Goal: Communication & Community: Ask a question

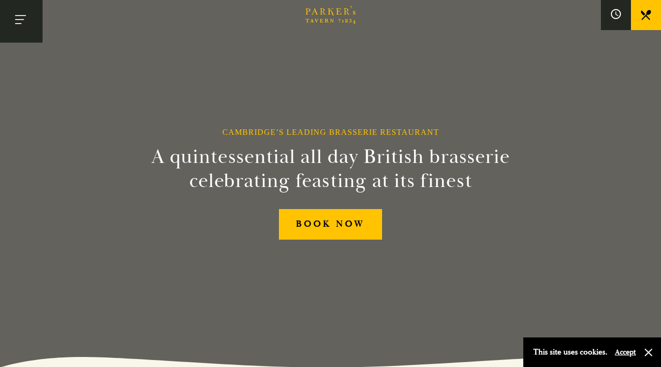
click at [24, 24] on button "Toggle navigation" at bounding box center [21, 21] width 43 height 43
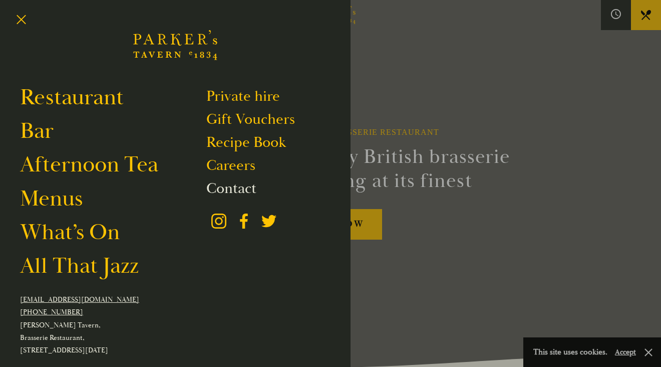
click at [234, 188] on link "Contact" at bounding box center [231, 188] width 50 height 19
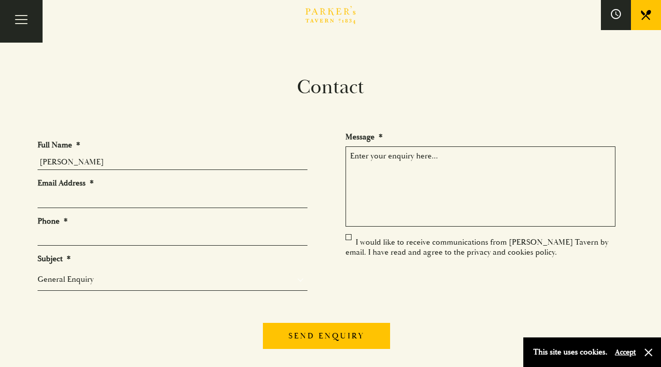
type input "[PERSON_NAME]"
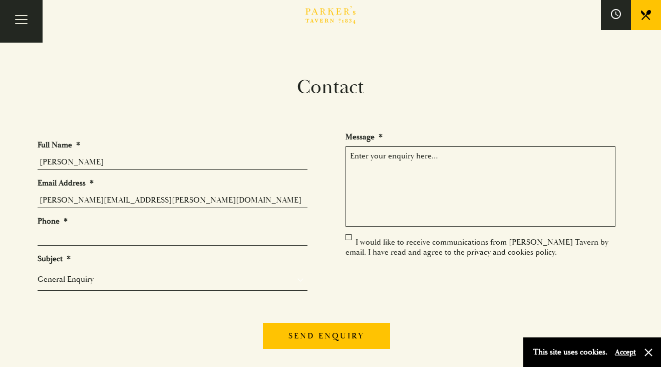
type input "[PERSON_NAME][EMAIL_ADDRESS][PERSON_NAME][DOMAIN_NAME]"
type input "07931295993"
click at [77, 288] on div "General Enquiry Private Bookings Group Bookings Events" at bounding box center [173, 279] width 270 height 23
select select "Private Bookings"
click at [376, 176] on textarea "Message *" at bounding box center [481, 186] width 270 height 80
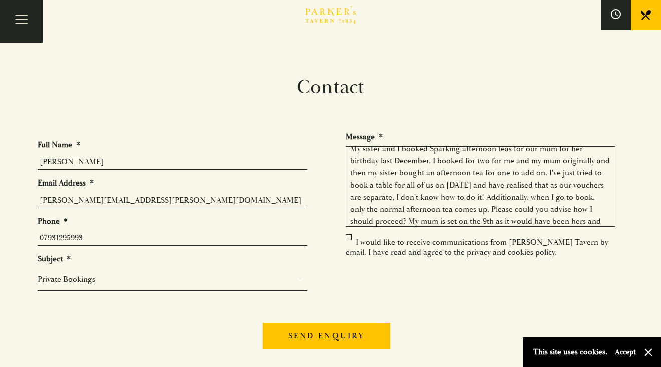
scroll to position [47, 0]
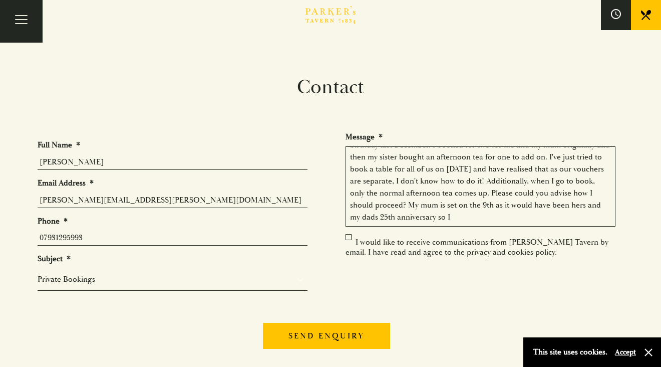
drag, startPoint x: 382, startPoint y: 206, endPoint x: 422, endPoint y: 233, distance: 49.0
click at [422, 233] on ul "Full Name * [PERSON_NAME] Email Address * [PERSON_NAME][EMAIL_ADDRESS][PERSON_N…" at bounding box center [331, 219] width 586 height 175
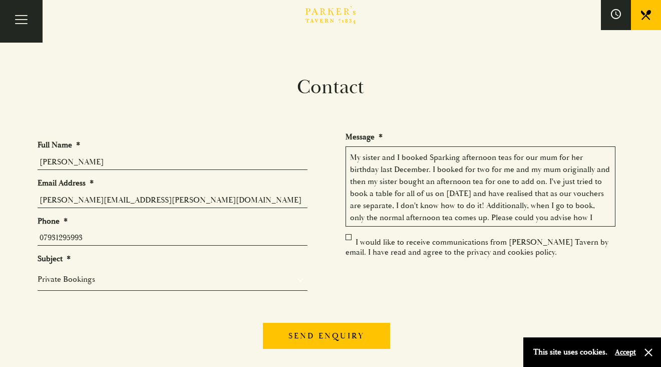
scroll to position [23, 0]
click at [465, 170] on textarea "Hi there! My sister and I booked Sparking afternoon teas for our mum for her bi…" at bounding box center [481, 186] width 270 height 80
click at [430, 183] on textarea "Hi there! My sister and I booked Sparking afternoon teas for our mum for her bi…" at bounding box center [481, 186] width 270 height 80
drag, startPoint x: 427, startPoint y: 180, endPoint x: 398, endPoint y: 183, distance: 29.2
click at [398, 183] on textarea "Hi there! My sister and I booked Sparking afternoon teas for our mum for her bi…" at bounding box center [481, 186] width 270 height 80
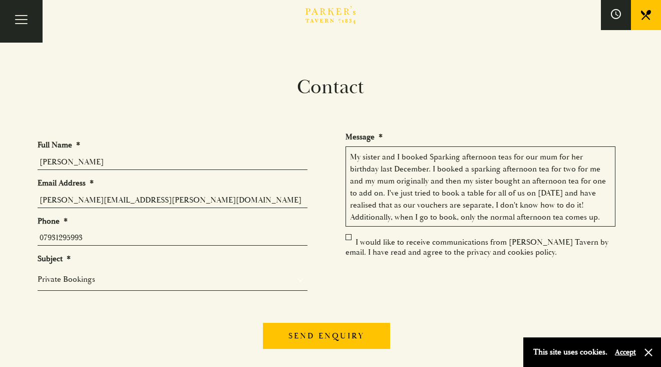
click at [398, 183] on textarea "Hi there! My sister and I booked Sparking afternoon teas for our mum for her bi…" at bounding box center [481, 186] width 270 height 80
drag, startPoint x: 398, startPoint y: 183, endPoint x: 408, endPoint y: 183, distance: 10.5
click at [409, 183] on textarea "Hi there! My sister and I booked Sparking afternoon teas for our mum for her bi…" at bounding box center [481, 186] width 270 height 80
click at [438, 167] on textarea "Hi there! My sister and I booked Sparking afternoon teas for our mum for her bi…" at bounding box center [481, 186] width 270 height 80
paste textarea "originally"
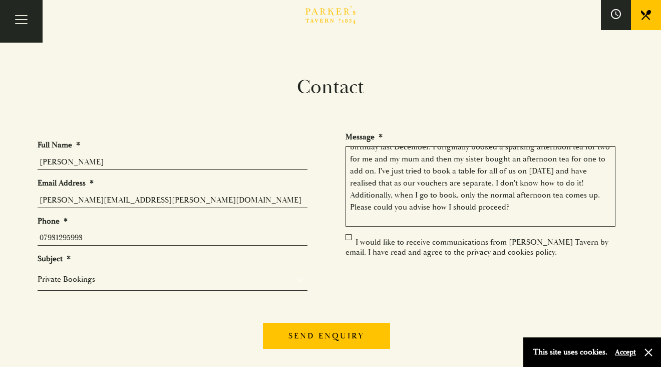
scroll to position [46, 0]
click at [523, 203] on textarea "Hi there! My sister and I booked Sparking afternoon teas for our mum for her bi…" at bounding box center [481, 186] width 270 height 80
click at [578, 182] on textarea "Hi there! My sister and I booked Sparking afternoon teas for our mum for her bi…" at bounding box center [481, 186] width 270 height 80
click at [563, 211] on textarea "Hi there! My sister and I booked Sparking afternoon teas for our mum for her bi…" at bounding box center [481, 186] width 270 height 80
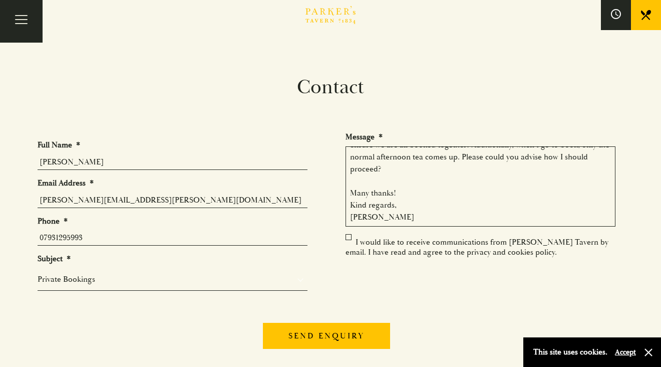
scroll to position [95, 0]
type textarea "Hi there! My sister and I booked Sparking afternoon teas for our mum for her bi…"
click at [350, 239] on label "I would like to receive communications from [PERSON_NAME] Tavern by email. I ha…" at bounding box center [477, 247] width 263 height 20
click at [348, 243] on input "I would like to receive communications from [PERSON_NAME] Tavern by email. I ha…" at bounding box center [348, 243] width 0 height 0
click at [348, 237] on label "I would like to receive communications from [PERSON_NAME] Tavern by email. I ha…" at bounding box center [477, 247] width 263 height 20
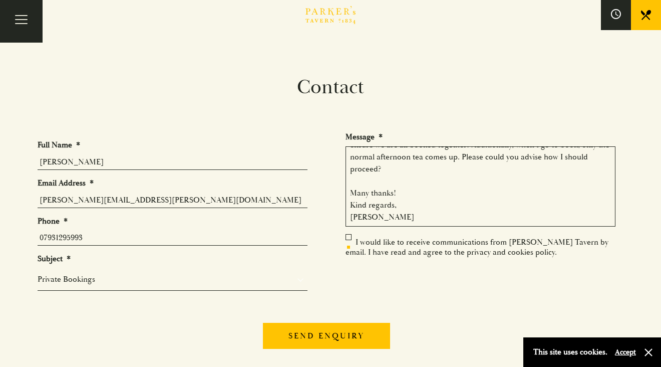
click at [348, 243] on input "I would like to receive communications from [PERSON_NAME] Tavern by email. I ha…" at bounding box center [348, 243] width 0 height 0
click at [349, 237] on label "I would like to receive communications from [PERSON_NAME] Tavern by email. I ha…" at bounding box center [477, 247] width 263 height 20
click at [348, 243] on input "I would like to receive communications from [PERSON_NAME] Tavern by email. I ha…" at bounding box center [348, 243] width 0 height 0
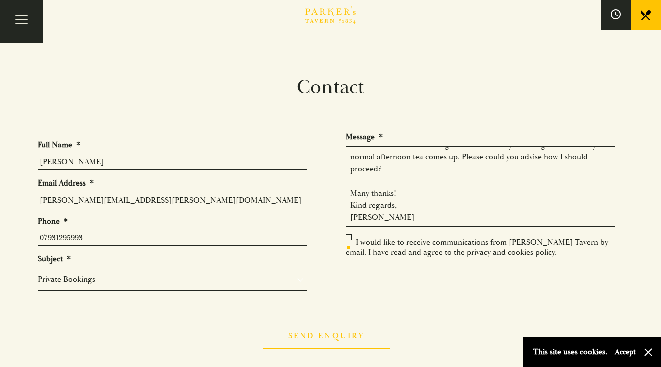
click at [337, 329] on input "Send enquiry" at bounding box center [326, 336] width 127 height 26
click at [308, 337] on input "Send enquiry" at bounding box center [318, 336] width 127 height 26
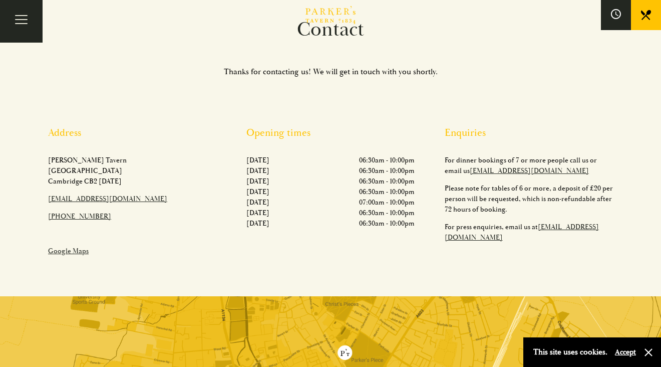
scroll to position [4, 4]
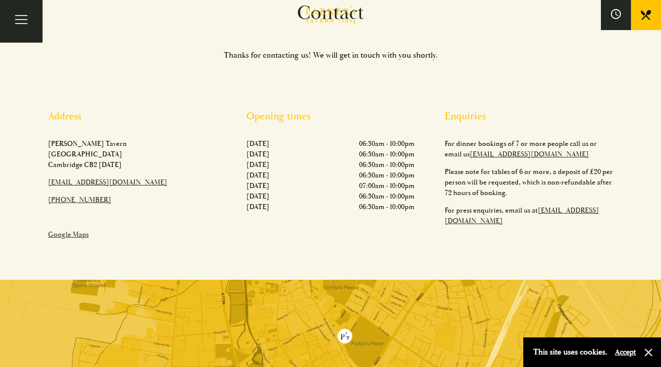
click at [320, 278] on body "Brasserie Restaurant [GEOGRAPHIC_DATA] | [PERSON_NAME] Tavern Cambridge [PERSON…" at bounding box center [330, 290] width 661 height 729
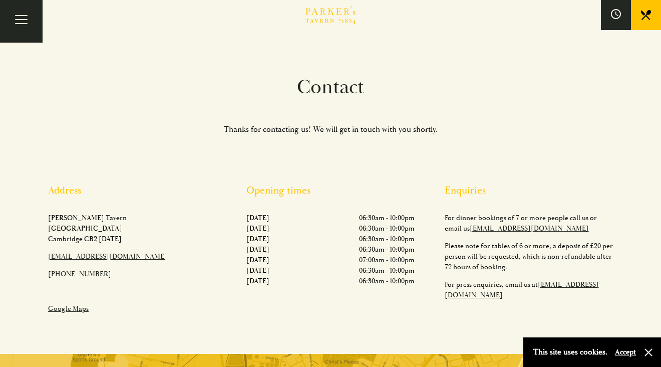
scroll to position [0, 0]
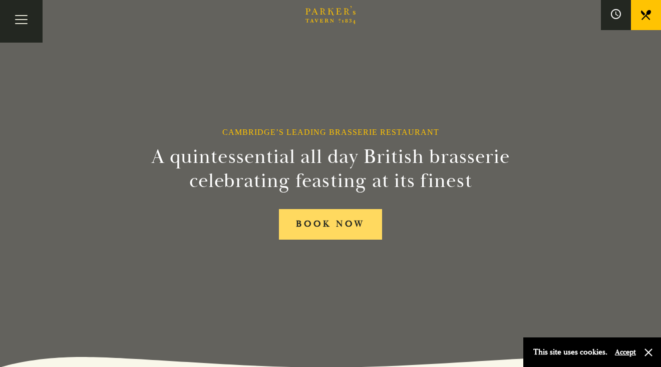
click at [341, 223] on link "BOOK NOW" at bounding box center [330, 224] width 103 height 31
